Goal: Task Accomplishment & Management: Manage account settings

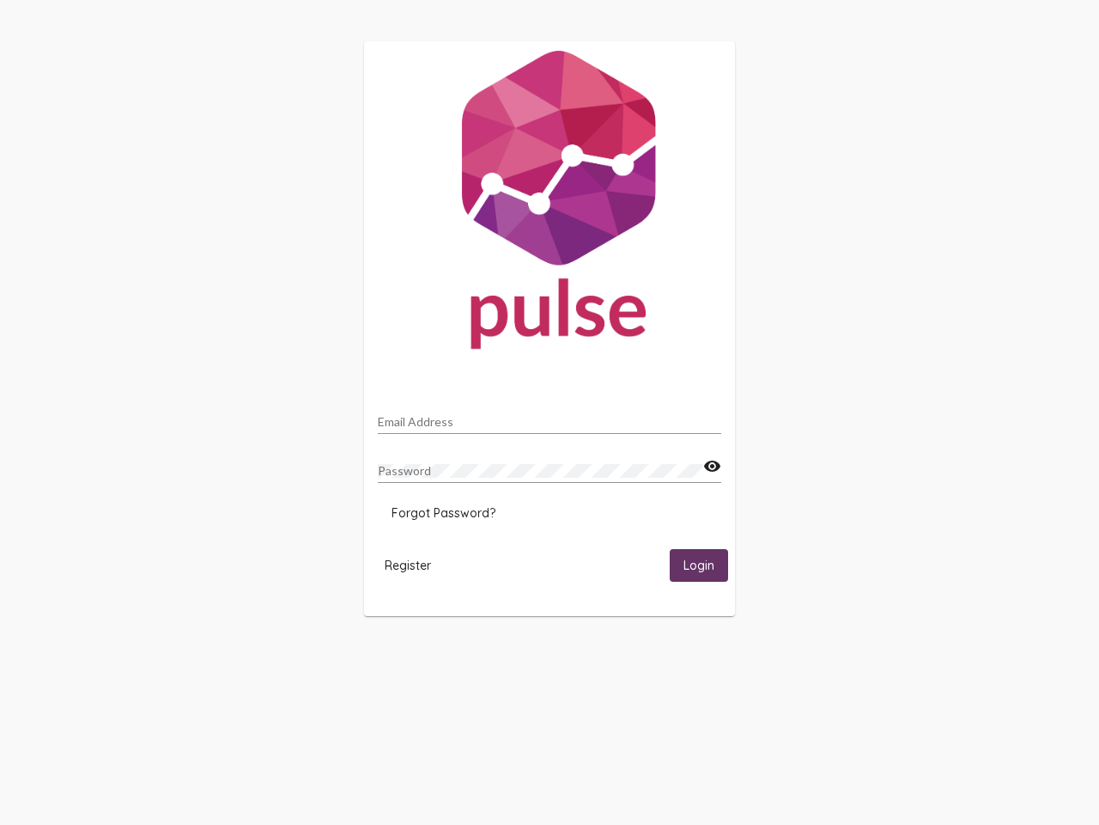
click at [550, 417] on input "Email Address" at bounding box center [550, 422] width 344 height 14
click at [712, 466] on mat-icon "visibility" at bounding box center [712, 466] width 18 height 21
click at [443, 513] on span "Forgot Password?" at bounding box center [444, 512] width 104 height 15
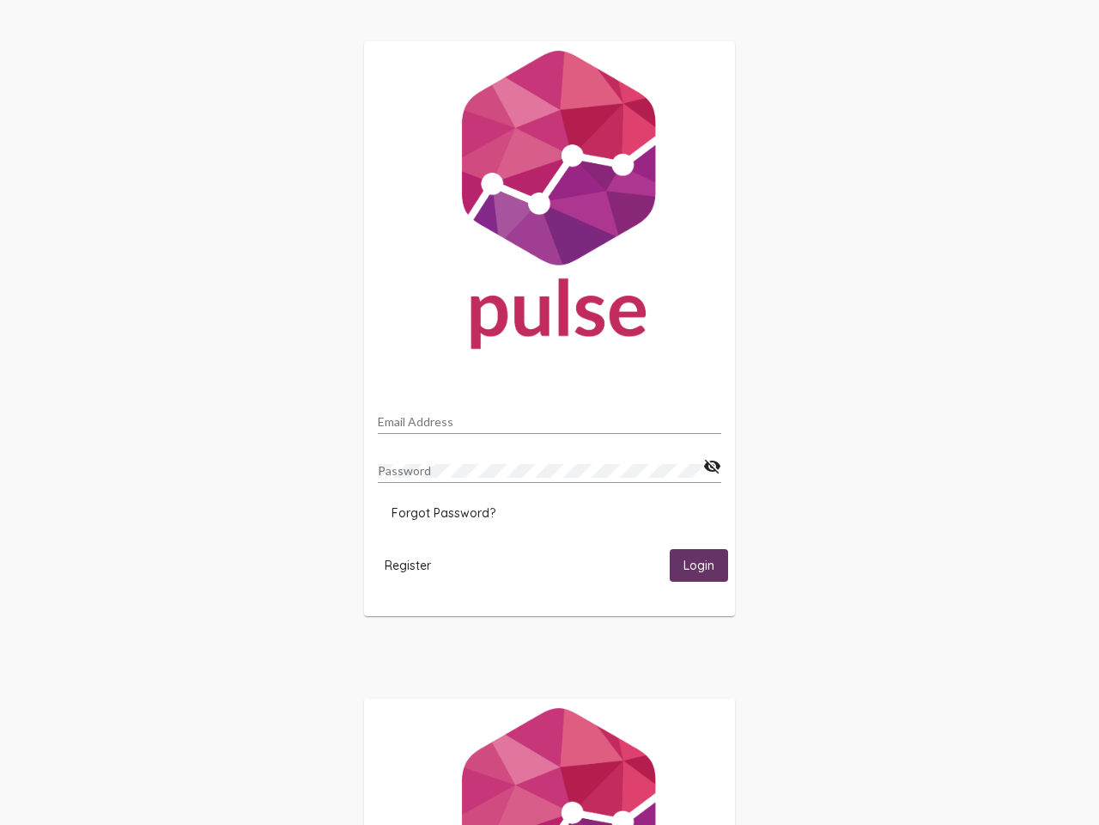
click at [408, 564] on span "Register" at bounding box center [408, 564] width 46 height 15
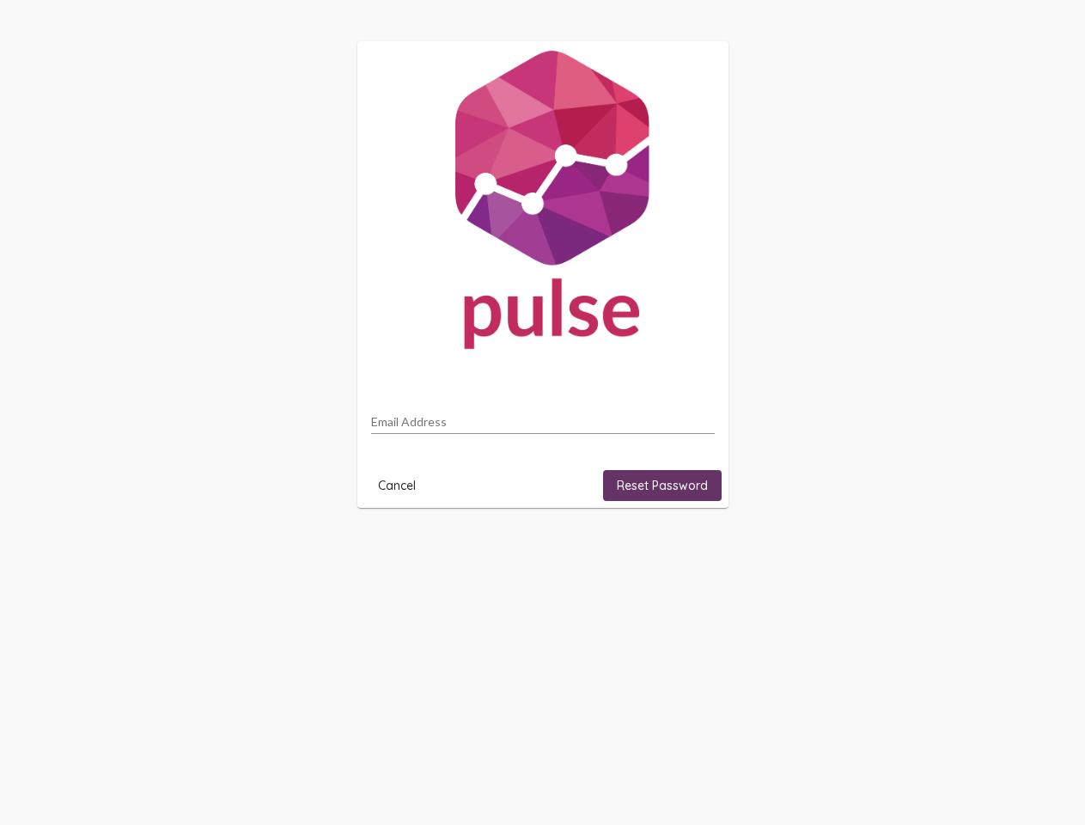
click at [699, 549] on html "Email Address Cancel Reset Password" at bounding box center [542, 274] width 1085 height 549
